Goal: Find contact information: Find contact information

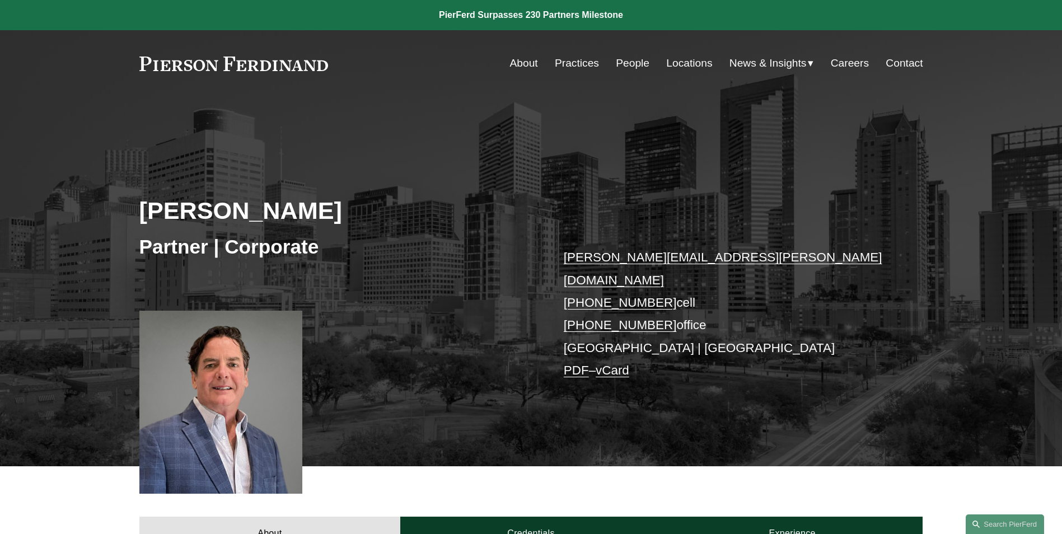
click at [685, 60] on link "Locations" at bounding box center [689, 63] width 46 height 21
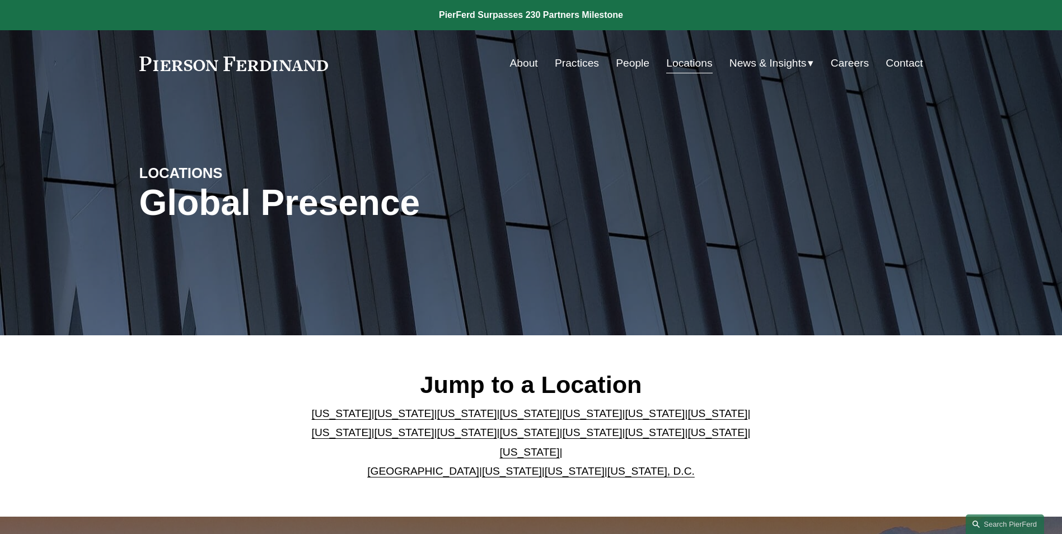
click at [560, 446] on link "[US_STATE]" at bounding box center [530, 452] width 60 height 12
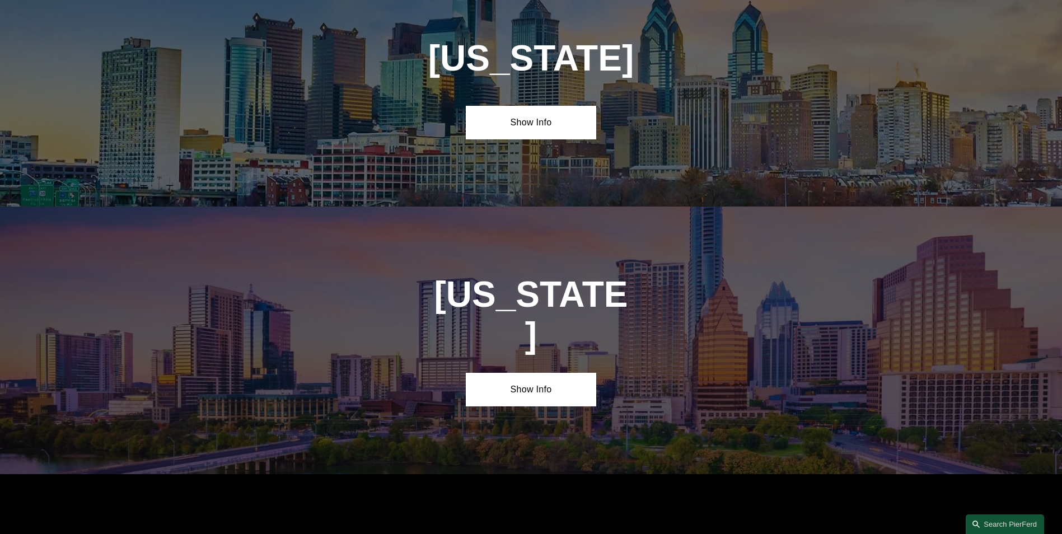
scroll to position [3814, 0]
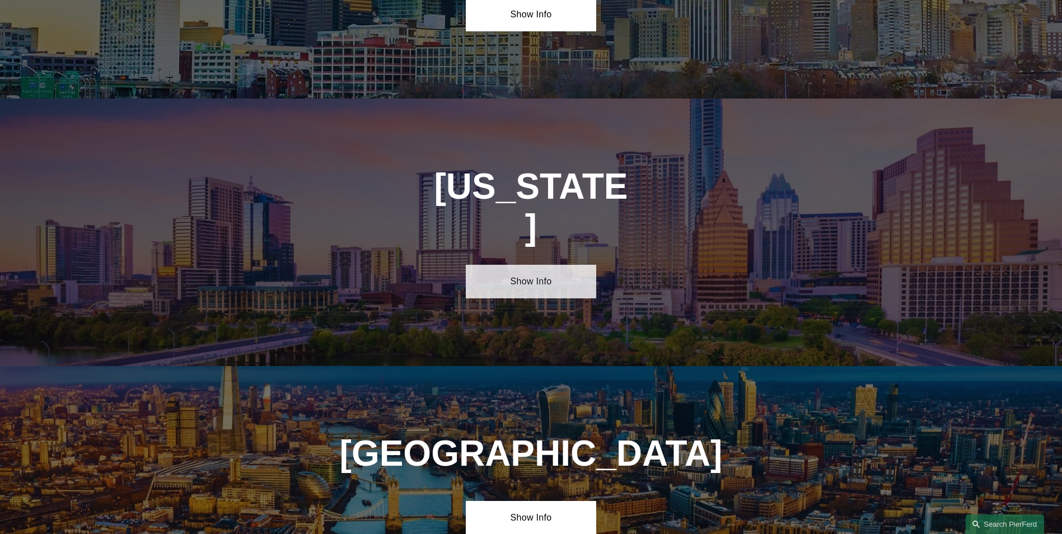
click at [506, 265] on link "Show Info" at bounding box center [531, 282] width 130 height 34
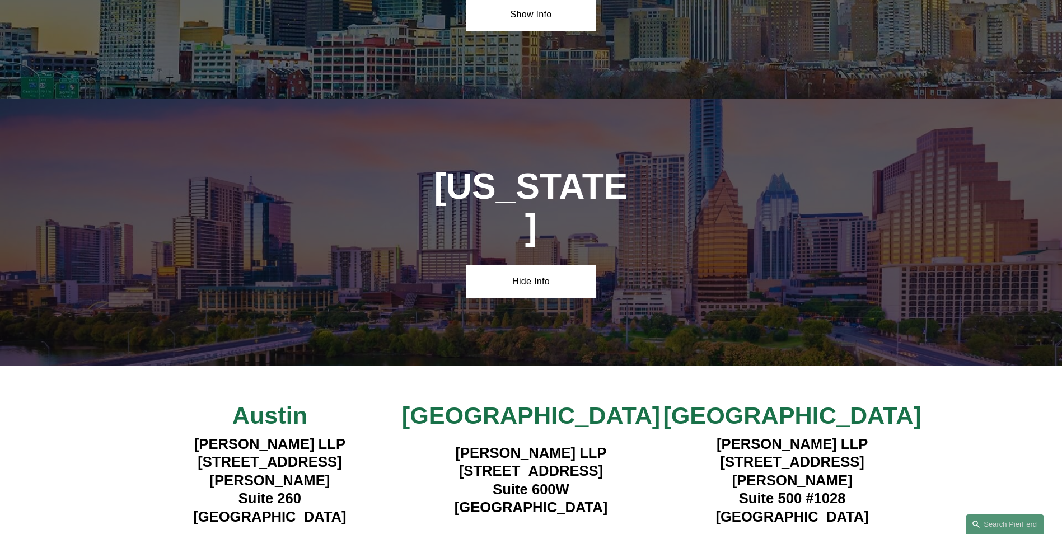
click at [275, 533] on strong "View Lawyers" at bounding box center [265, 542] width 71 height 12
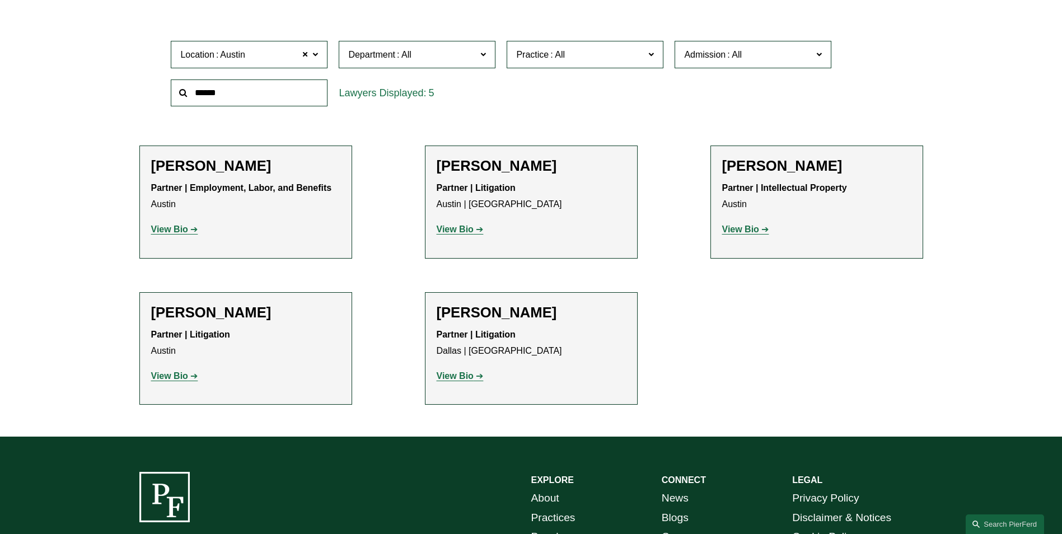
scroll to position [392, 0]
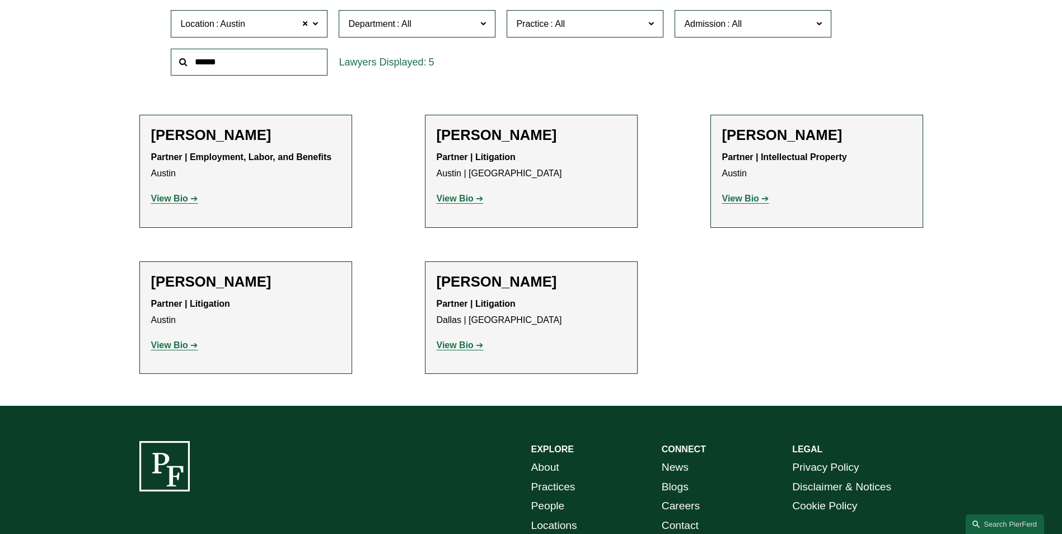
click at [165, 346] on strong "View Bio" at bounding box center [169, 345] width 37 height 10
click at [467, 345] on strong "View Bio" at bounding box center [455, 345] width 37 height 10
click at [316, 26] on span at bounding box center [315, 23] width 6 height 15
click at [0, 0] on ul "All Atlanta Austin Boston Charlotte Chicago Cincinnati Cleveland Columbus Dalla…" at bounding box center [0, 0] width 0 height 0
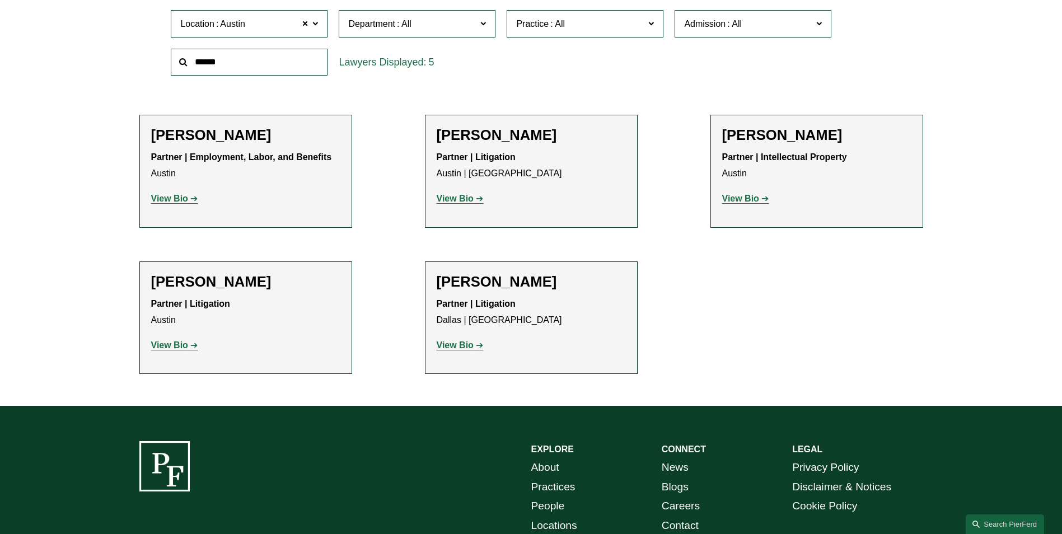
click at [0, 0] on link "Houston" at bounding box center [0, 0] width 0 height 0
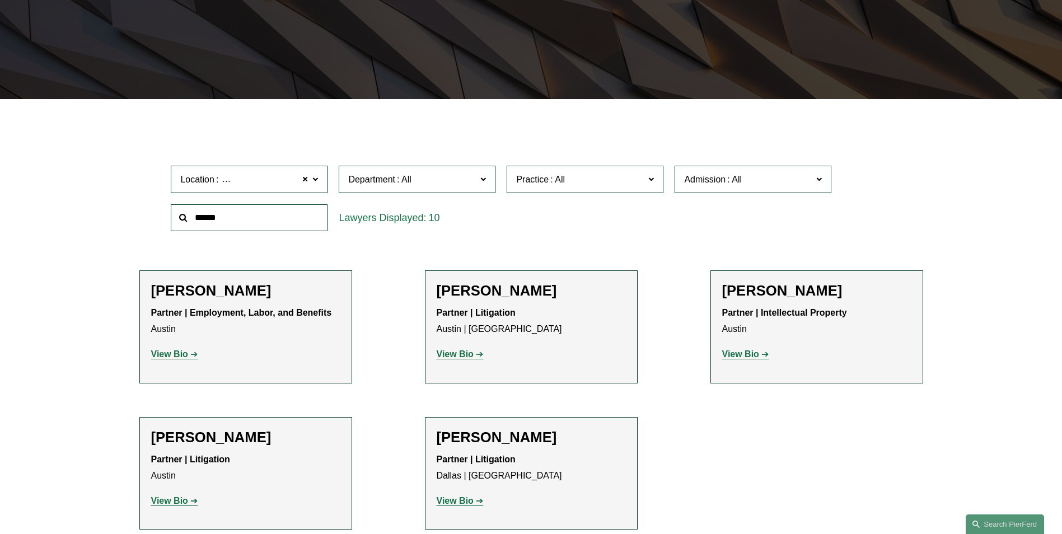
scroll to position [223, 0]
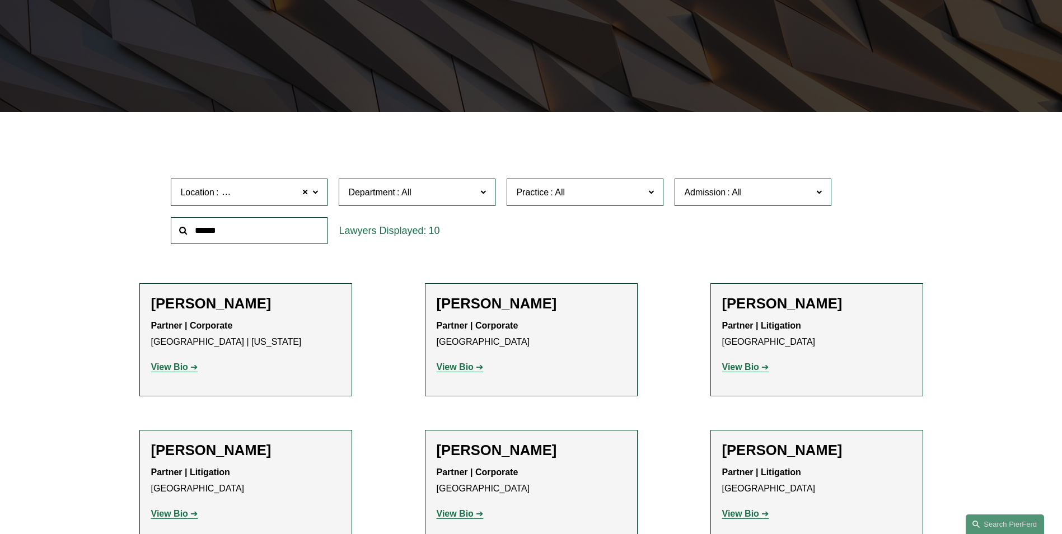
click at [649, 193] on span at bounding box center [651, 191] width 6 height 15
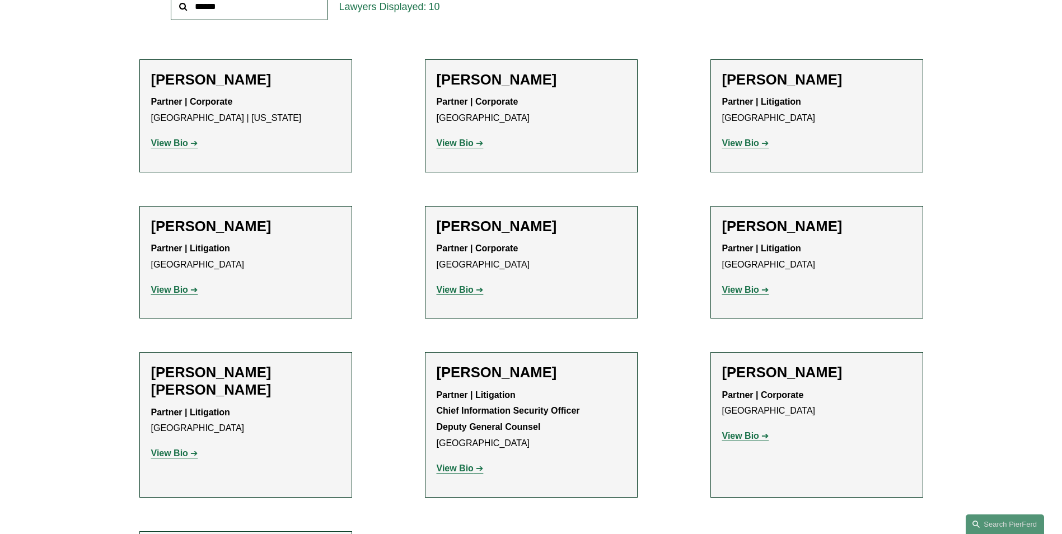
scroll to position [224, 0]
click at [0, 0] on link "Commercial Litigation" at bounding box center [0, 0] width 0 height 0
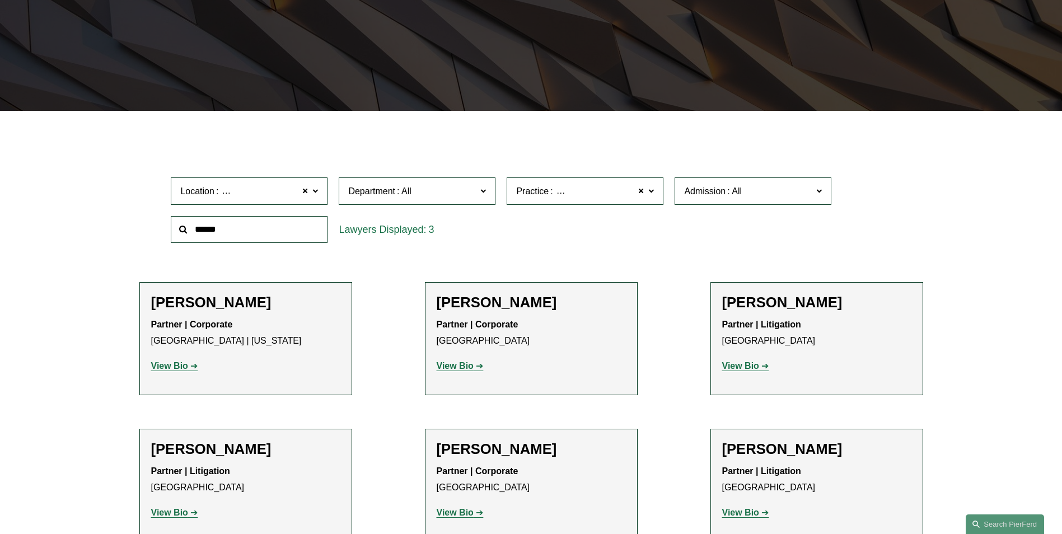
scroll to position [223, 0]
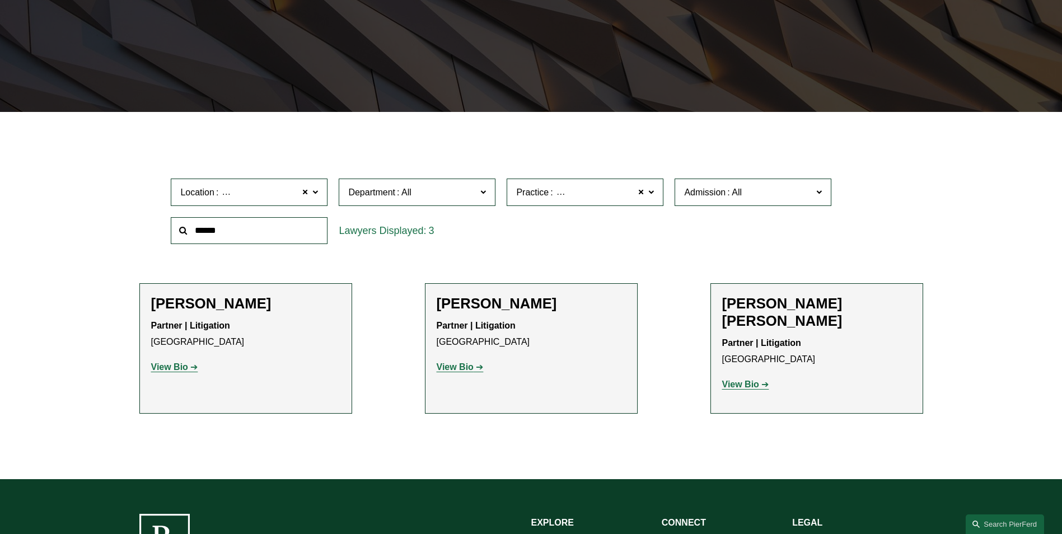
click at [182, 367] on strong "View Bio" at bounding box center [169, 367] width 37 height 10
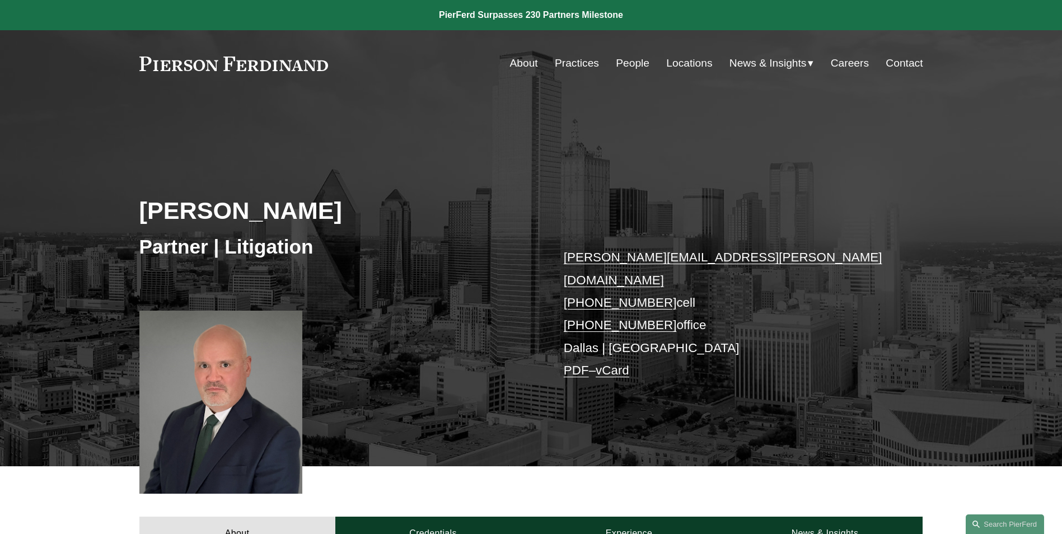
click at [475, 371] on div "[PERSON_NAME] Partner | Litigation [PERSON_NAME][EMAIL_ADDRESS][PERSON_NAME][DO…" at bounding box center [531, 298] width 1062 height 338
click at [288, 160] on div "[PERSON_NAME] Partner | Litigation [PERSON_NAME][EMAIL_ADDRESS][PERSON_NAME][DO…" at bounding box center [531, 298] width 1062 height 338
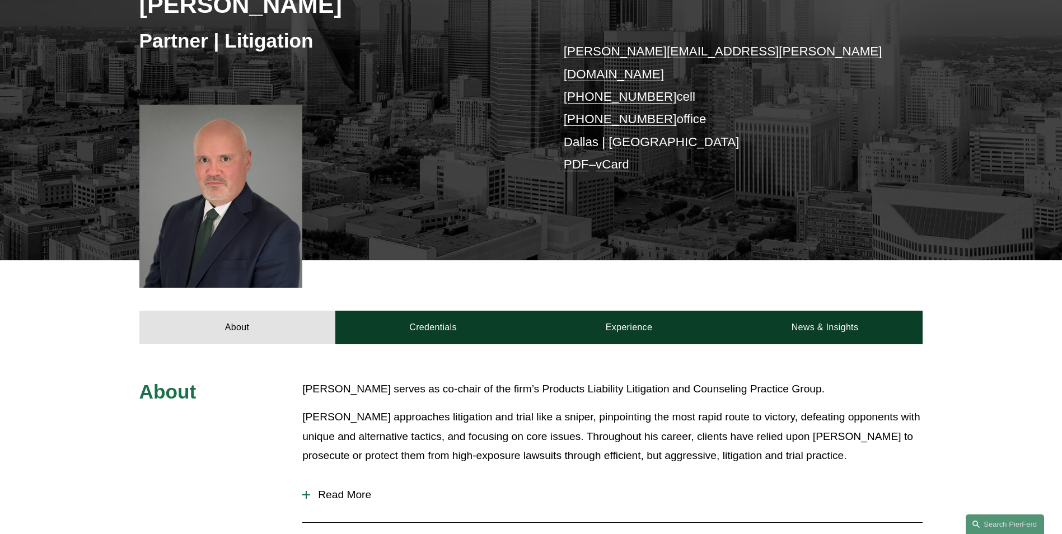
scroll to position [168, 0]
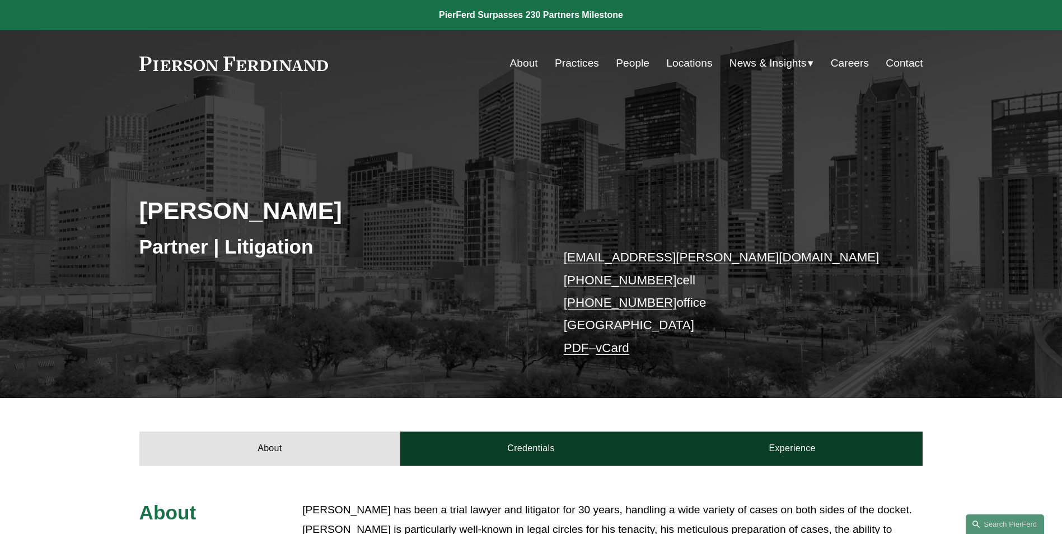
click at [617, 353] on link "vCard" at bounding box center [613, 348] width 34 height 14
